Goal: Find specific page/section: Find specific page/section

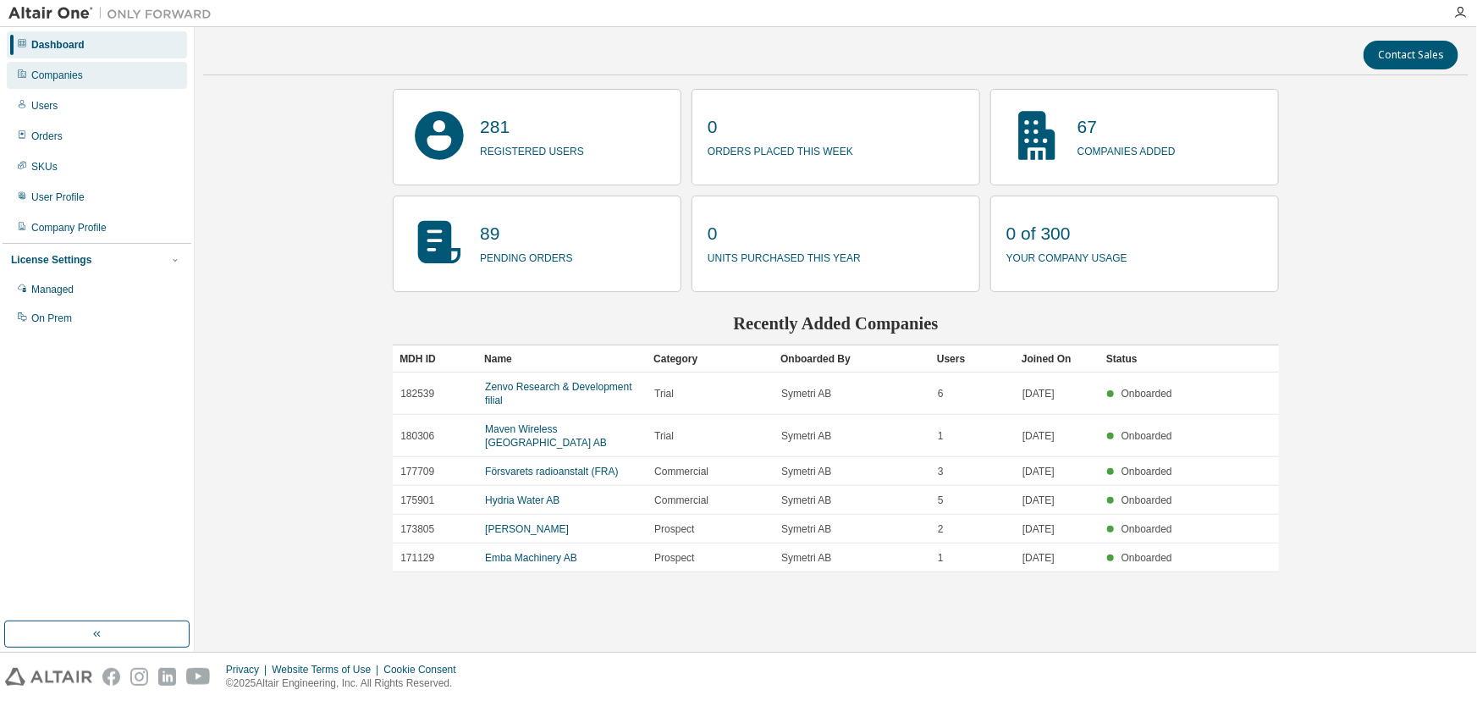
click at [84, 69] on div "Companies" at bounding box center [97, 75] width 180 height 27
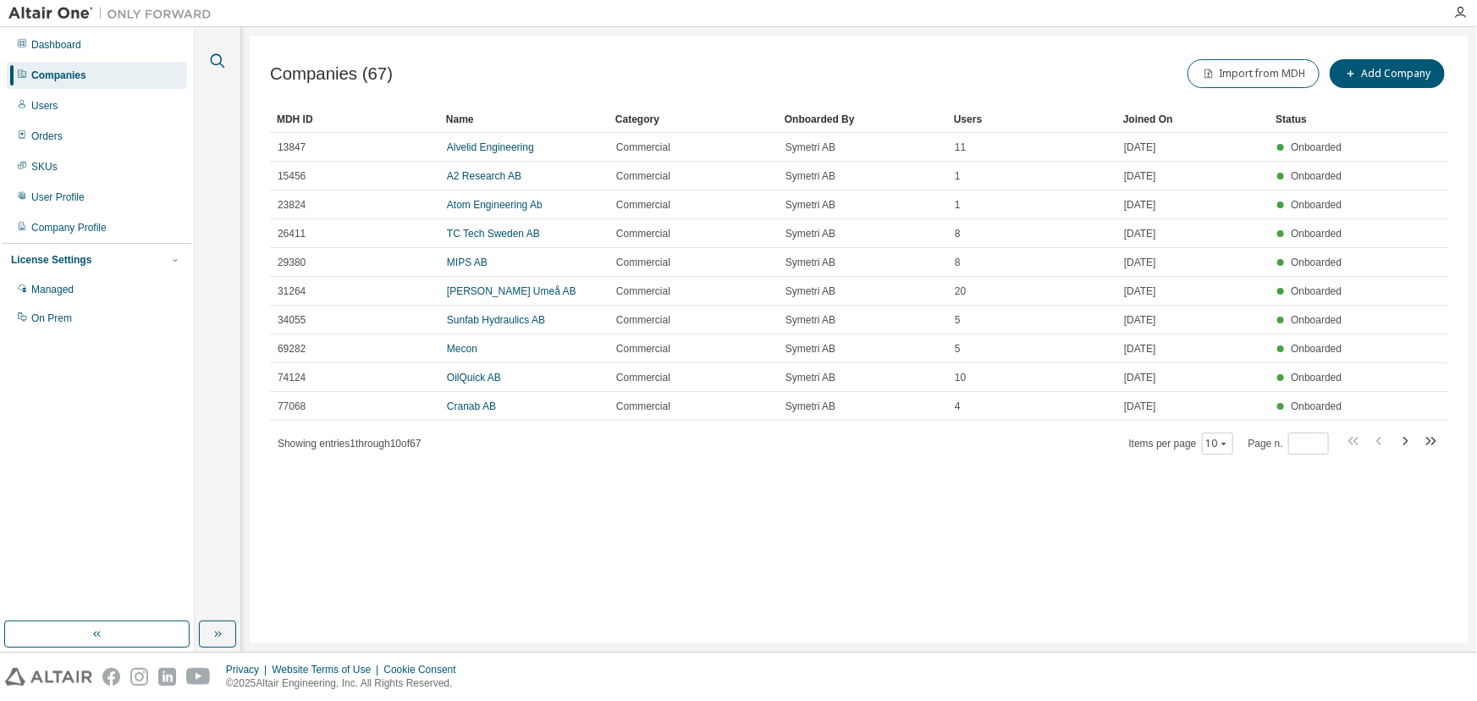
click at [220, 68] on icon "button" at bounding box center [217, 61] width 20 height 20
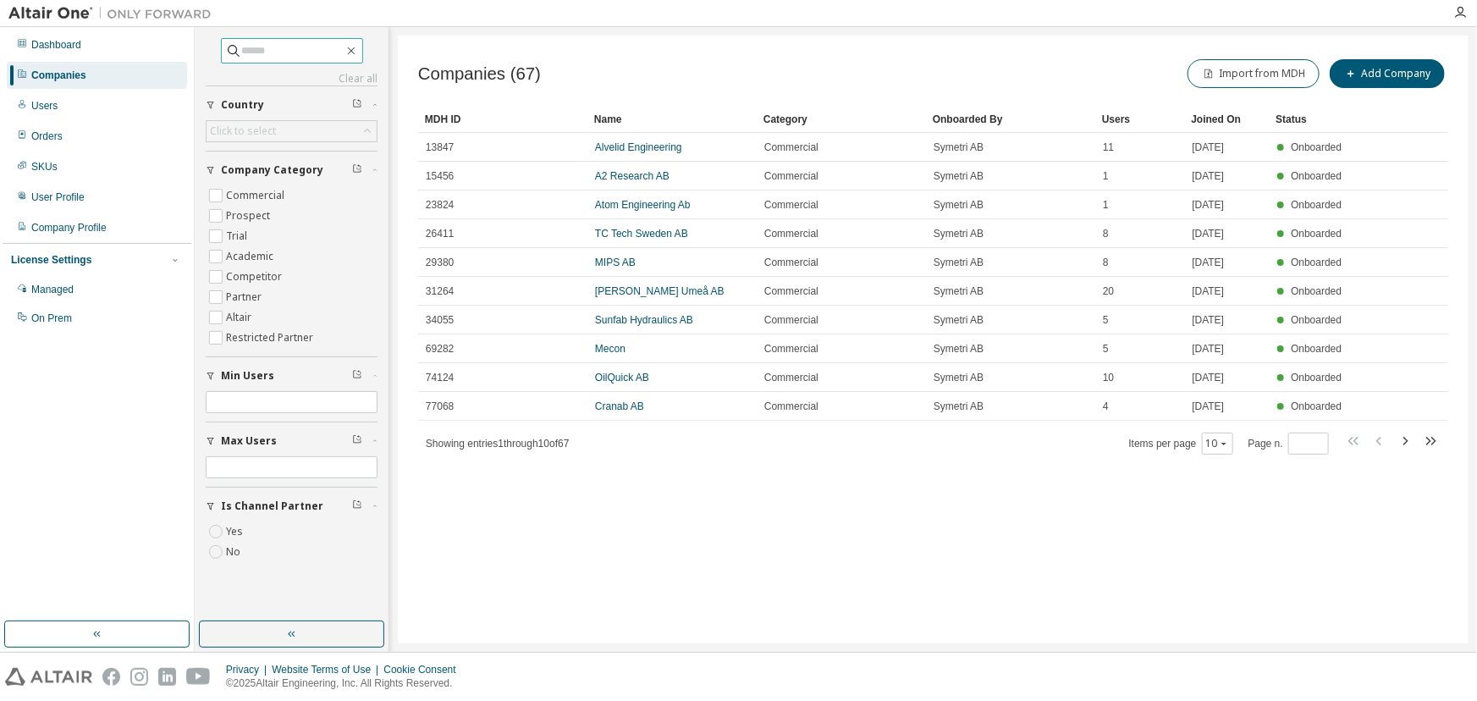
click at [270, 54] on input "text" at bounding box center [293, 50] width 102 height 17
click at [34, 79] on div "Companies" at bounding box center [58, 76] width 55 height 14
